Goal: Find contact information: Find contact information

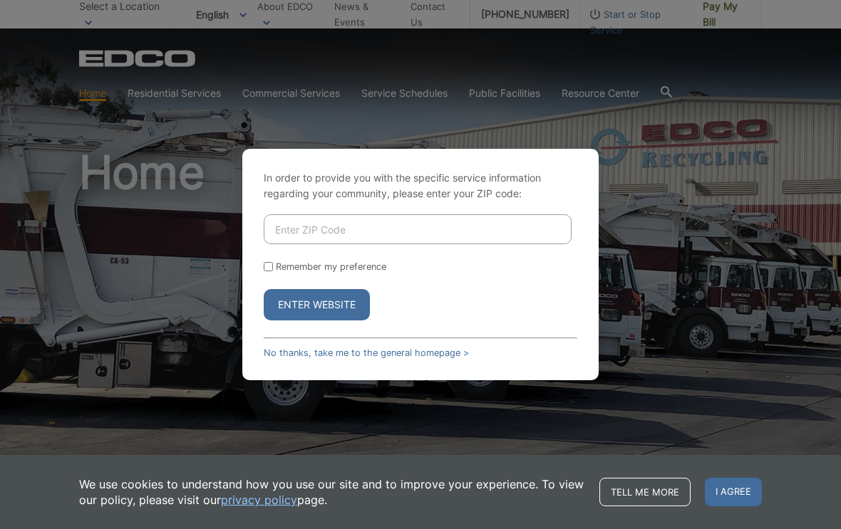
click at [92, 187] on div "In order to provide you with the specific service information regarding your co…" at bounding box center [420, 264] width 841 height 529
click at [752, 111] on div "In order to provide you with the specific service information regarding your co…" at bounding box center [420, 264] width 841 height 529
click at [347, 319] on button "Enter Website" at bounding box center [317, 304] width 106 height 31
click at [278, 272] on label "Remember my preference" at bounding box center [331, 266] width 110 height 11
click at [273, 271] on input "Remember my preference" at bounding box center [268, 266] width 9 height 9
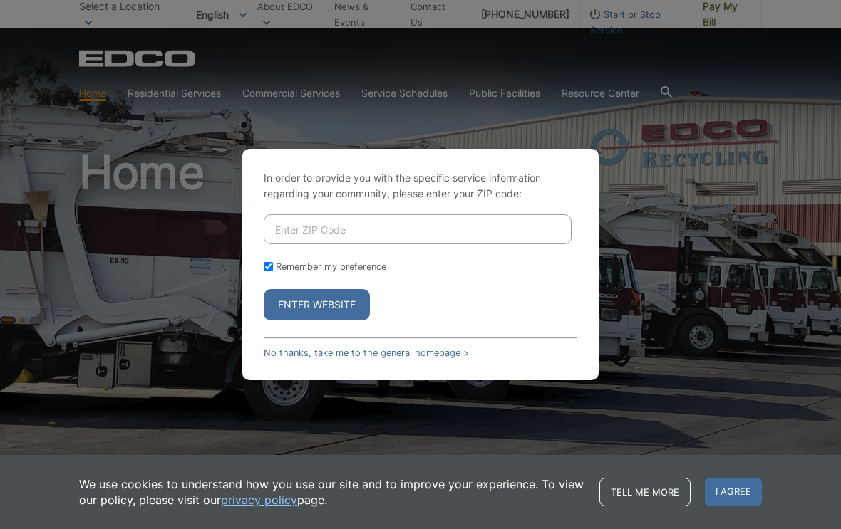
checkbox input "true"
click at [429, 358] on link "No thanks, take me to the general homepage >" at bounding box center [366, 353] width 205 height 11
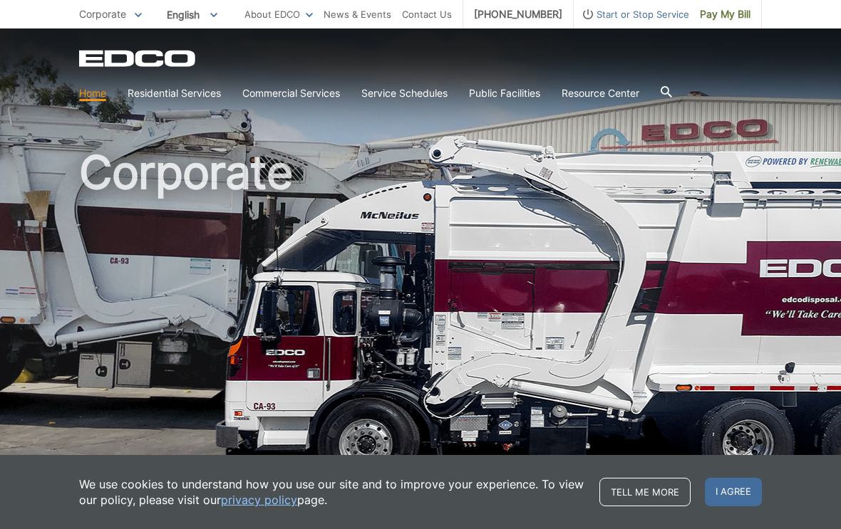
click at [448, 14] on link "Contact Us" at bounding box center [427, 14] width 50 height 16
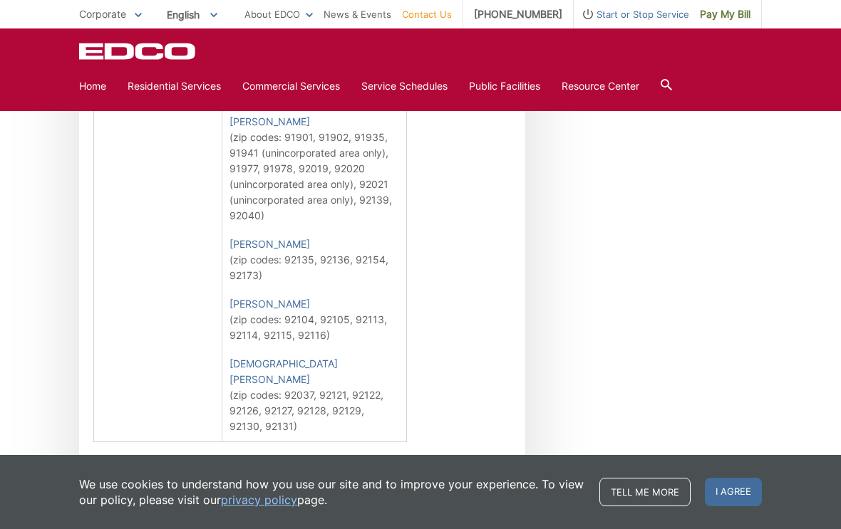
scroll to position [920, 0]
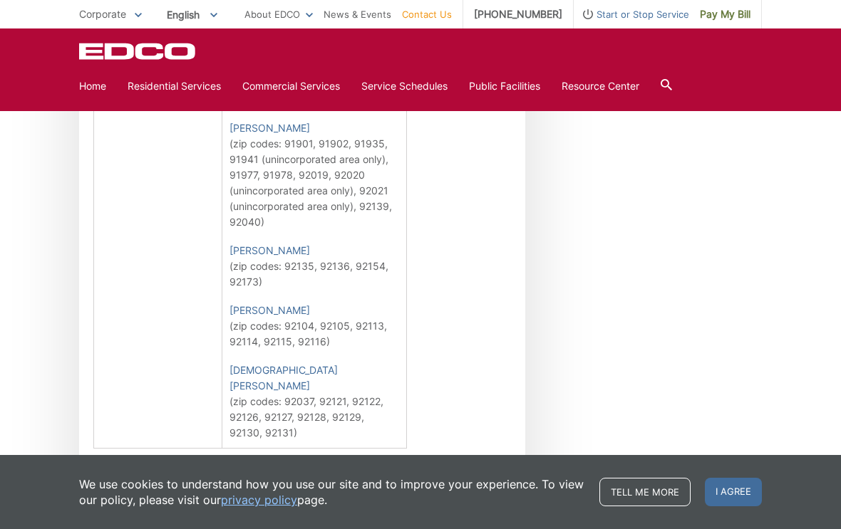
click at [229, 259] on link "Marco Topete" at bounding box center [269, 251] width 81 height 16
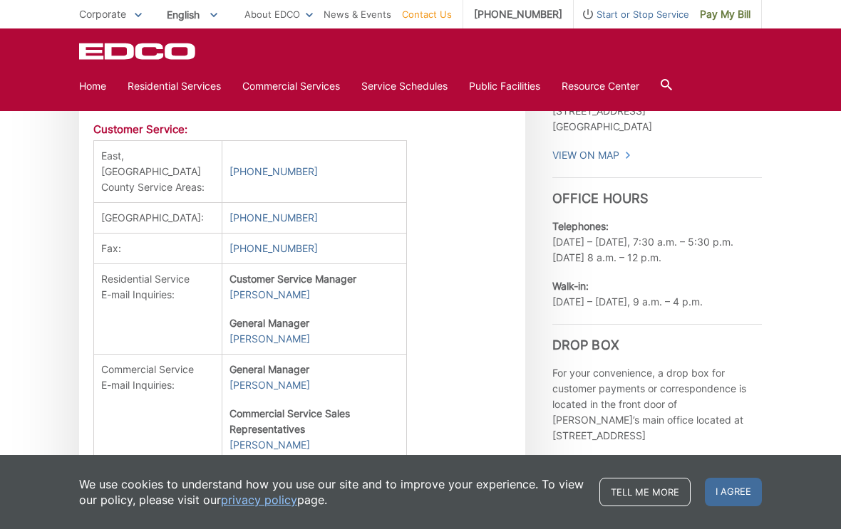
scroll to position [489, 0]
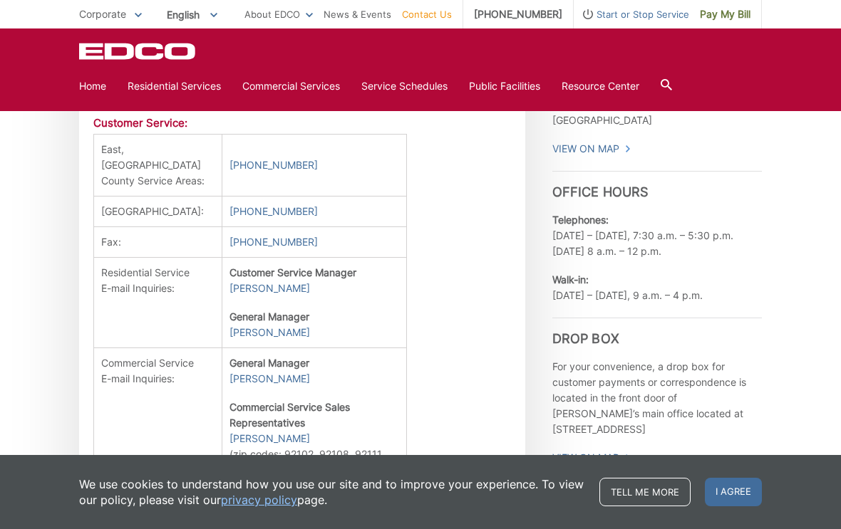
click at [229, 341] on link "Carl Scherbaum" at bounding box center [269, 333] width 81 height 16
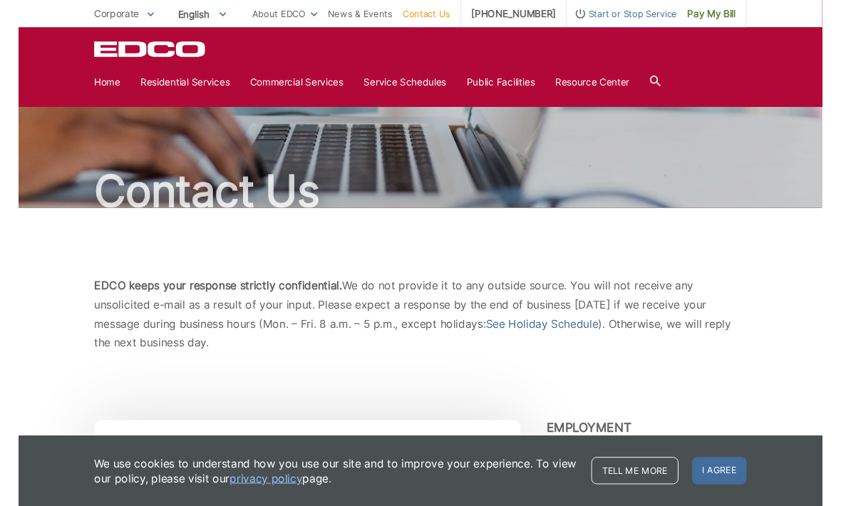
scroll to position [0, 0]
